Goal: Information Seeking & Learning: Learn about a topic

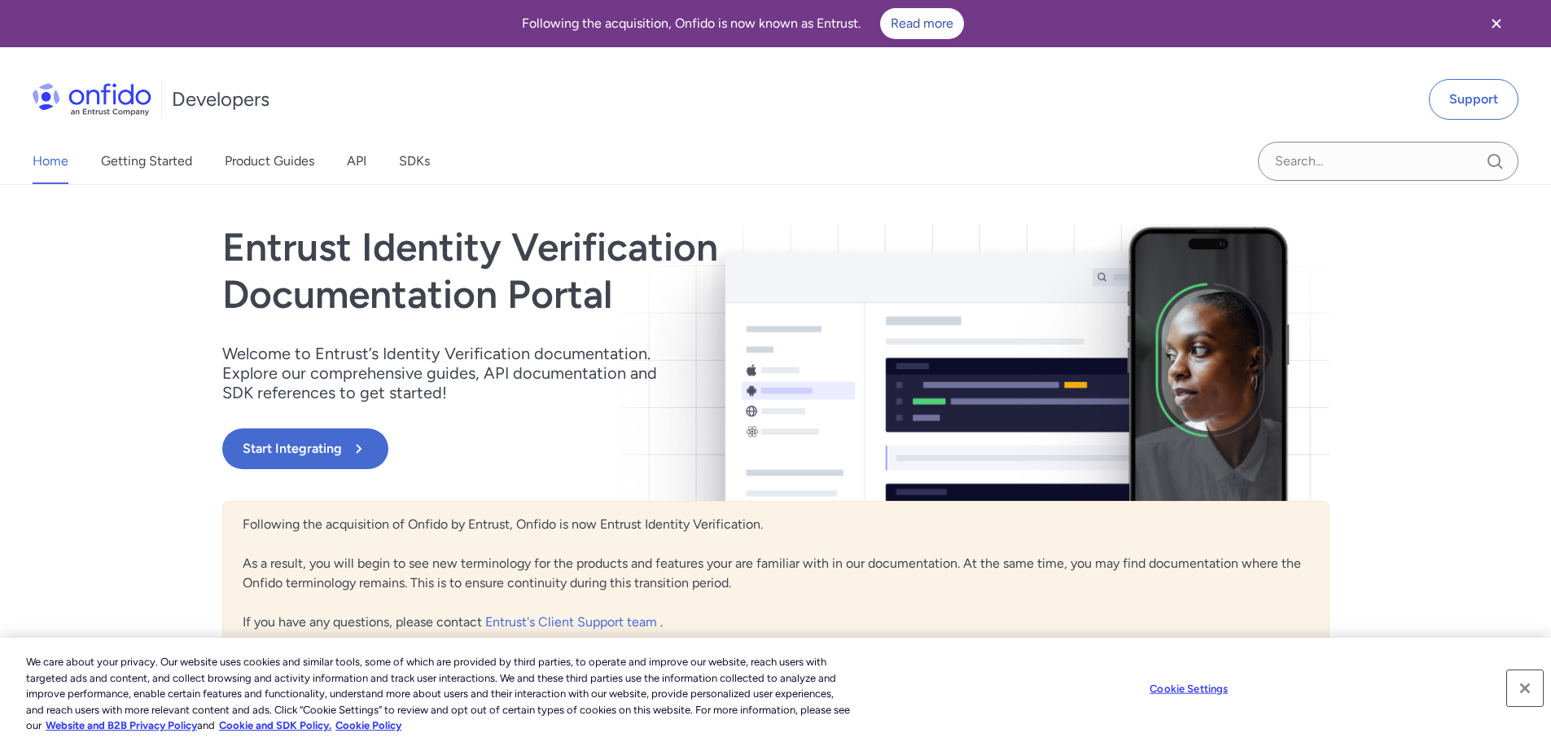
drag, startPoint x: 1523, startPoint y: 688, endPoint x: 1416, endPoint y: 624, distance: 125.2
click at [1523, 685] on button "Close" at bounding box center [1525, 688] width 36 height 36
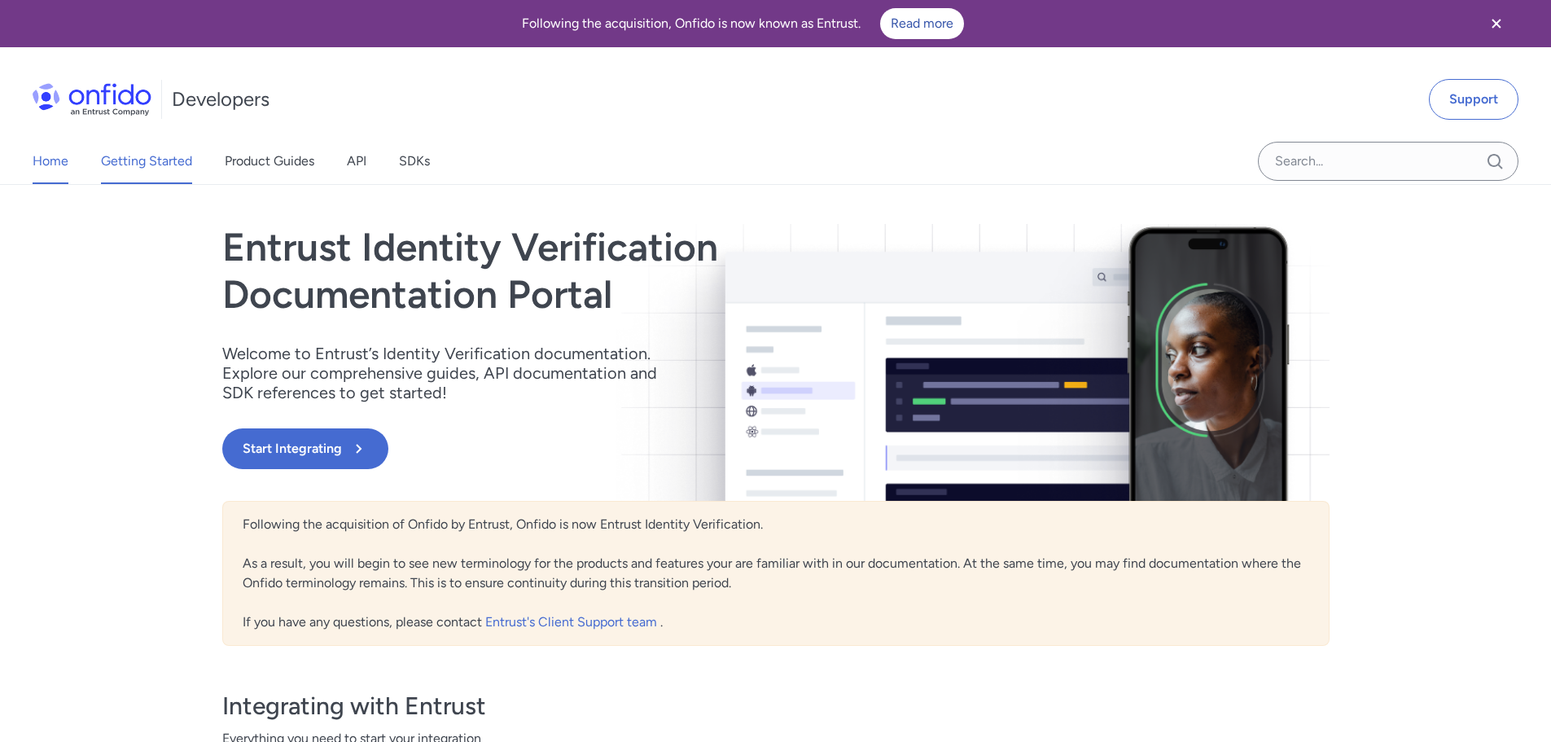
click at [178, 148] on link "Getting Started" at bounding box center [146, 161] width 91 height 46
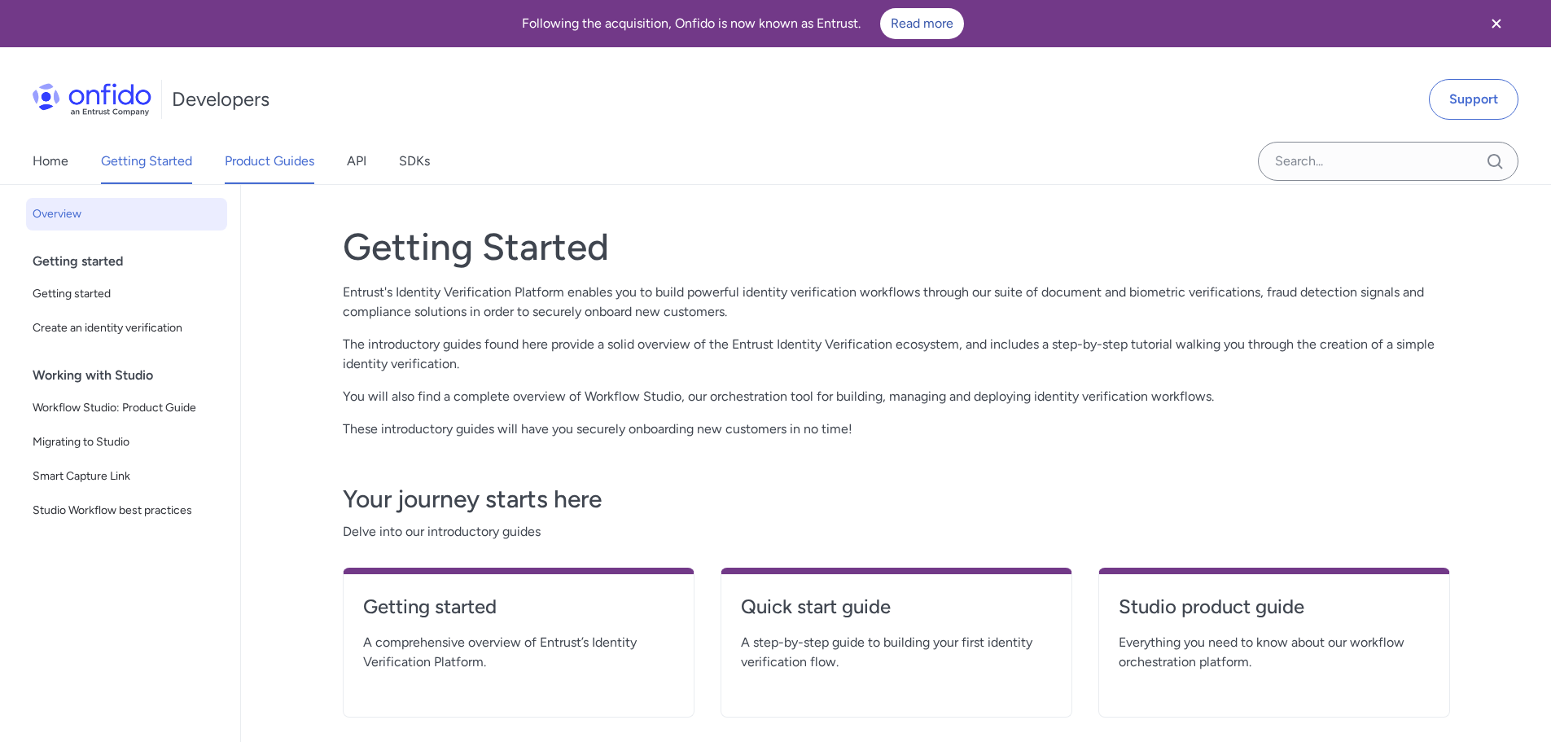
click at [247, 163] on link "Product Guides" at bounding box center [270, 161] width 90 height 46
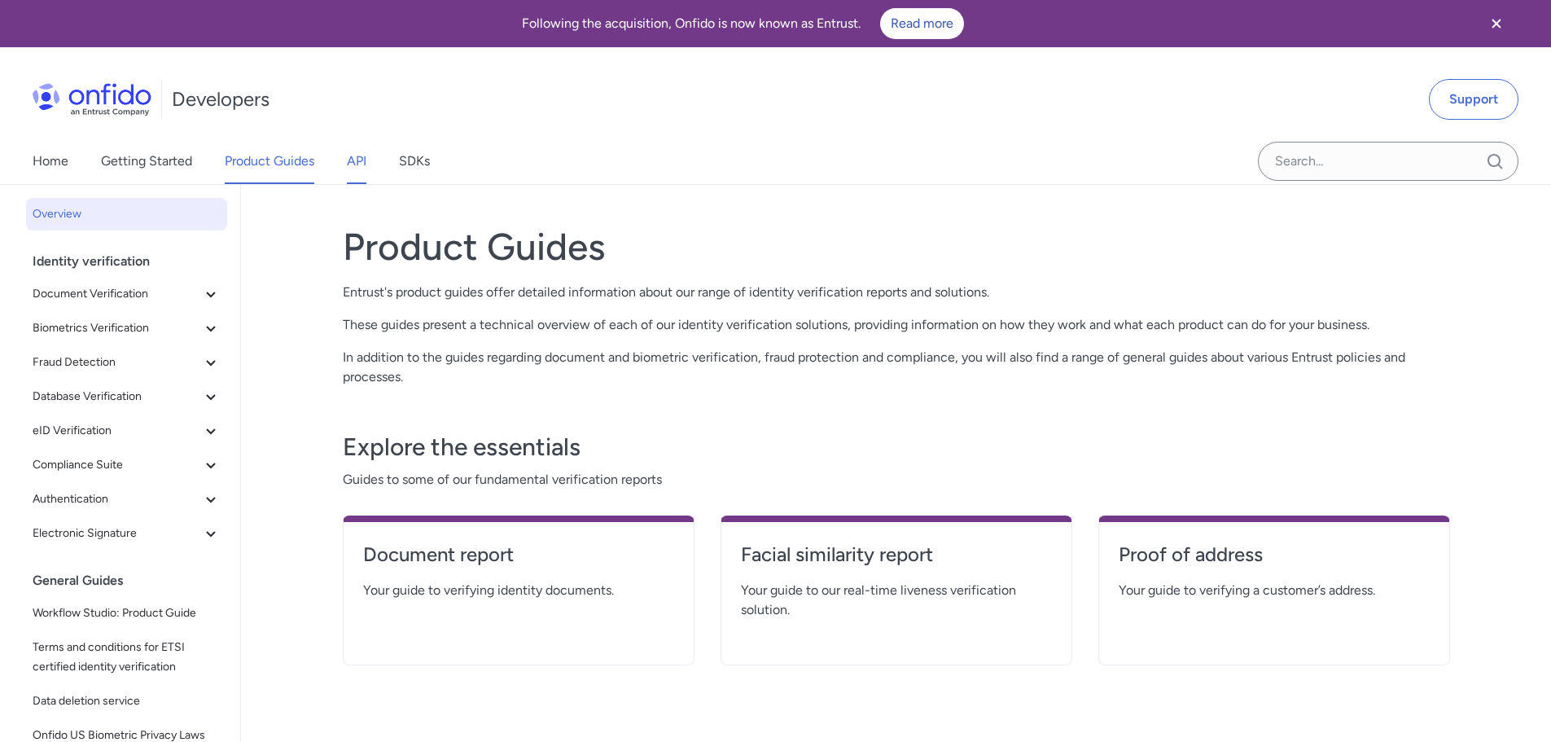
click at [353, 158] on link "API" at bounding box center [357, 161] width 20 height 46
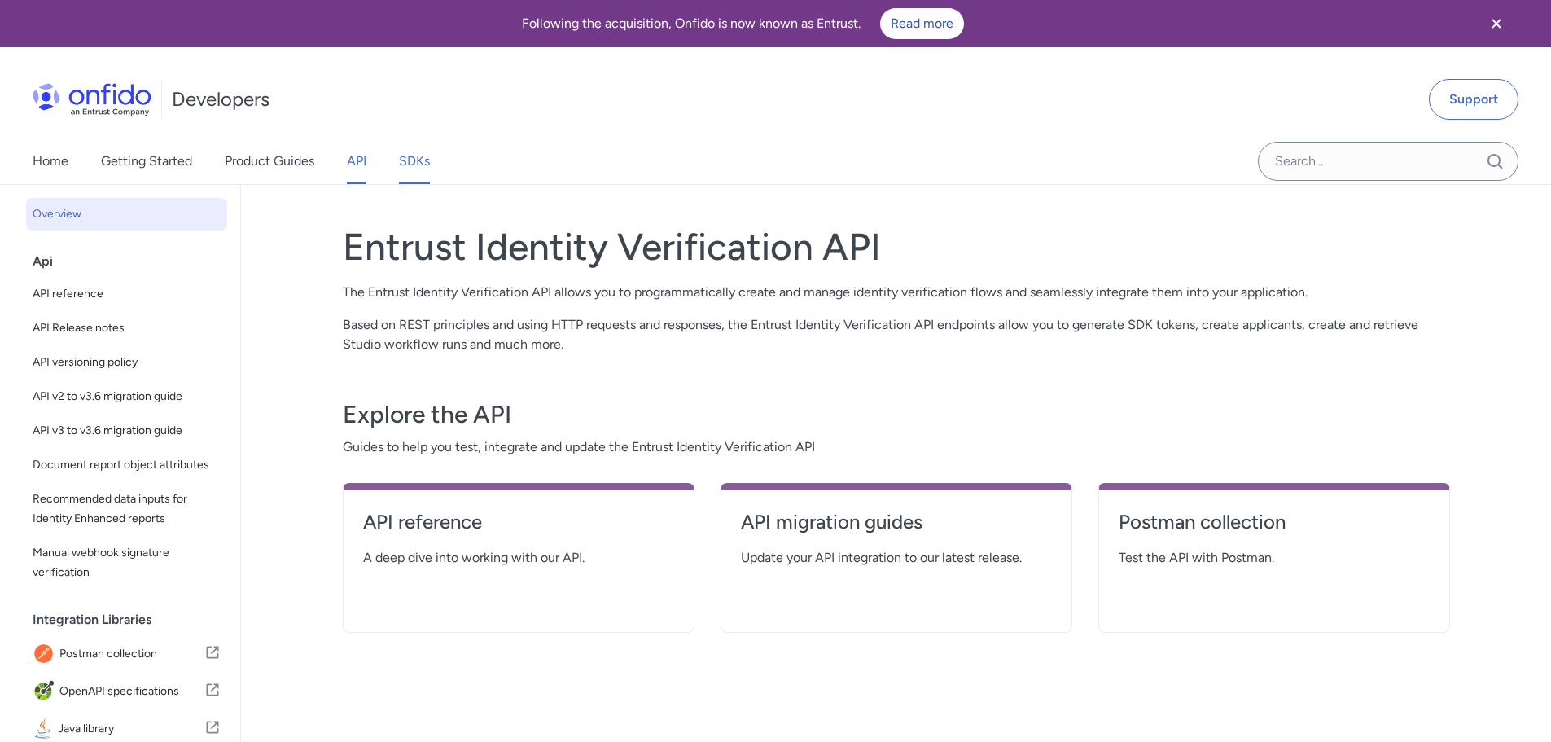
drag, startPoint x: 401, startPoint y: 157, endPoint x: 387, endPoint y: 157, distance: 14.7
click at [402, 157] on link "SDKs" at bounding box center [414, 161] width 31 height 46
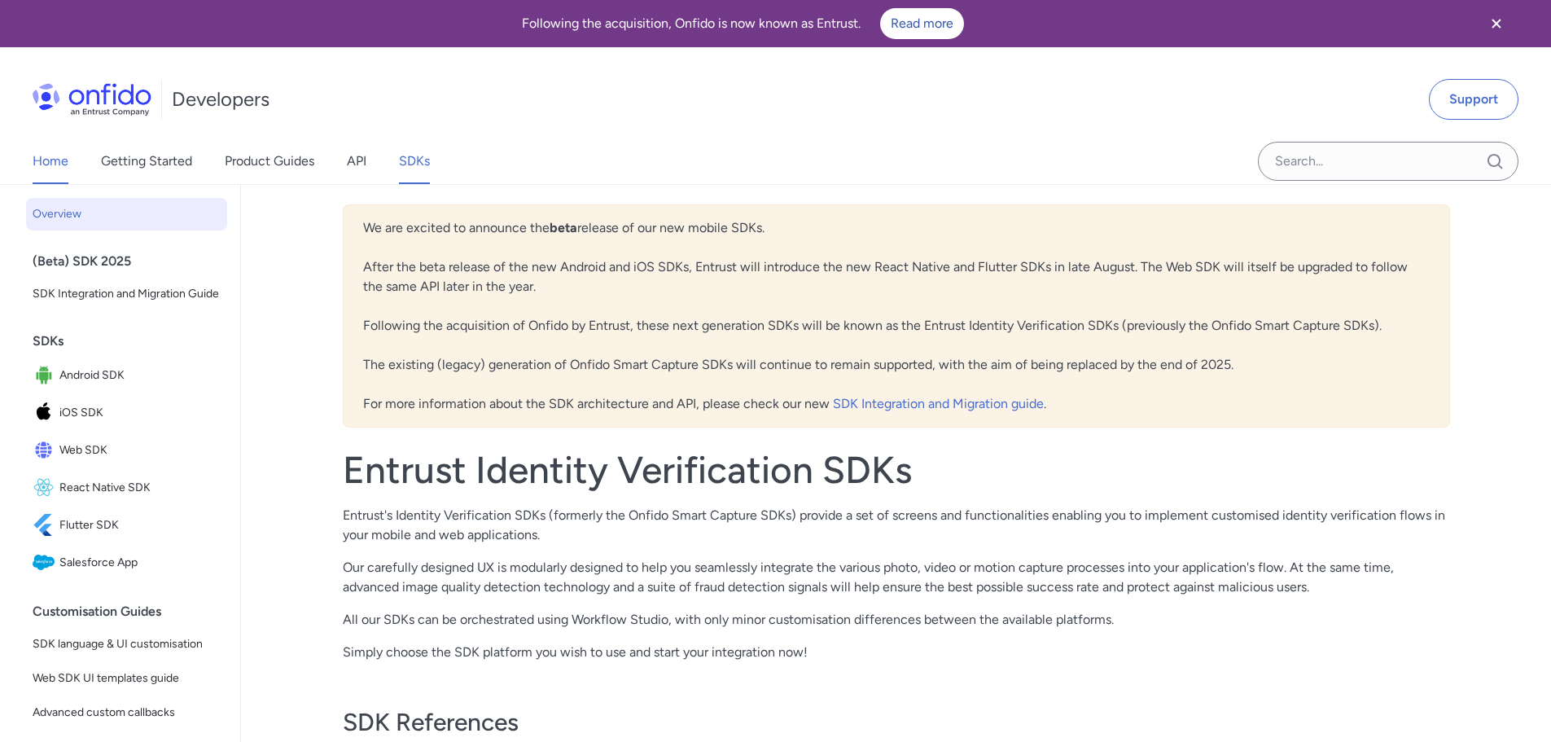
click at [43, 163] on link "Home" at bounding box center [51, 161] width 36 height 46
